Goal: Obtain resource: Download file/media

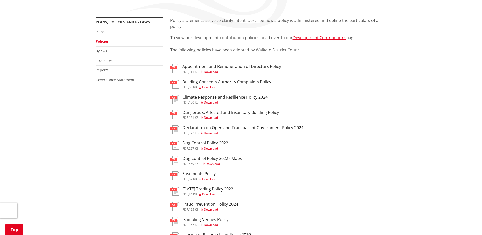
scroll to position [76, 0]
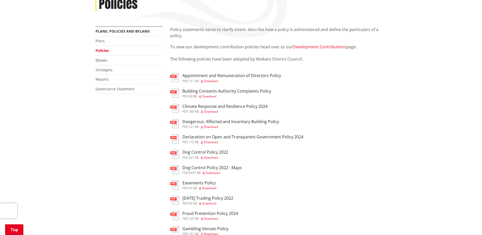
click at [324, 47] on link "Development Contributions" at bounding box center [320, 47] width 54 height 6
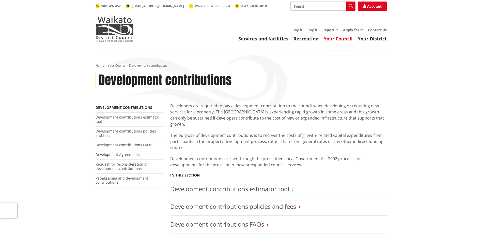
click at [303, 9] on input "Search" at bounding box center [322, 6] width 65 height 9
type input "delegation"
click at [309, 15] on div "Toggle search Toggle navigation Services and facilities Recreation Your Council…" at bounding box center [241, 22] width 299 height 40
click at [352, 8] on button "Search" at bounding box center [350, 6] width 9 height 9
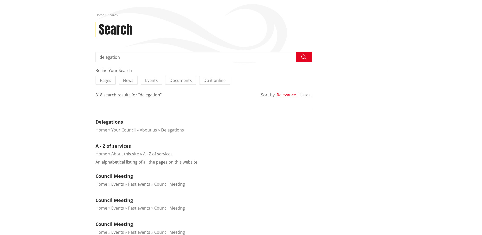
scroll to position [51, 0]
click at [111, 122] on link "Delegations" at bounding box center [109, 121] width 27 height 6
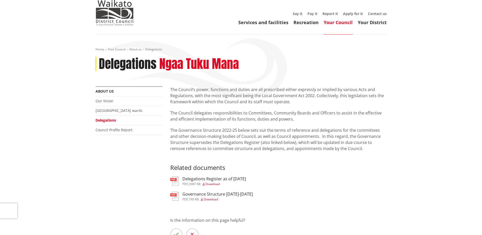
scroll to position [25, 0]
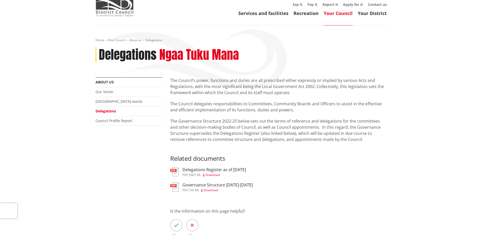
click at [213, 174] on span "Download" at bounding box center [213, 175] width 14 height 4
